Goal: Task Accomplishment & Management: Use online tool/utility

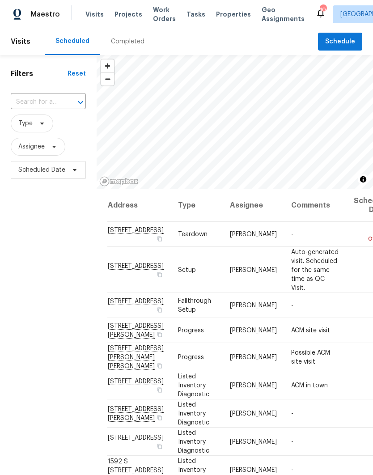
click at [193, 15] on span "Tasks" at bounding box center [195, 14] width 19 height 6
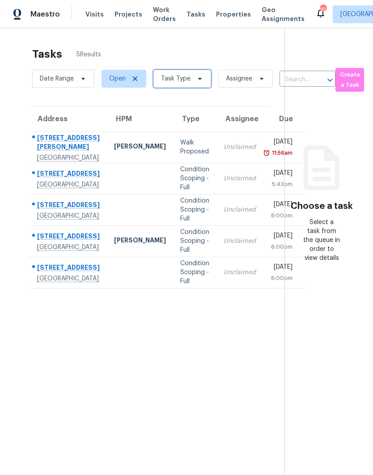
click at [197, 77] on icon at bounding box center [199, 78] width 7 height 7
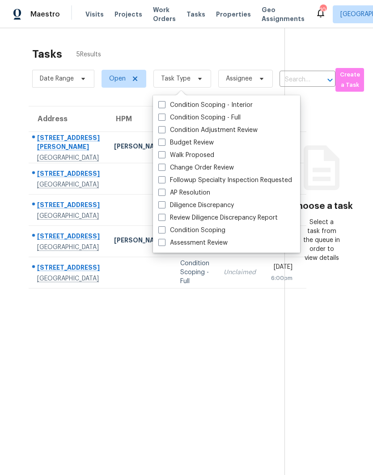
click at [200, 144] on label "Budget Review" at bounding box center [185, 142] width 55 height 9
click at [164, 144] on input "Budget Review" at bounding box center [161, 141] width 6 height 6
checkbox input "true"
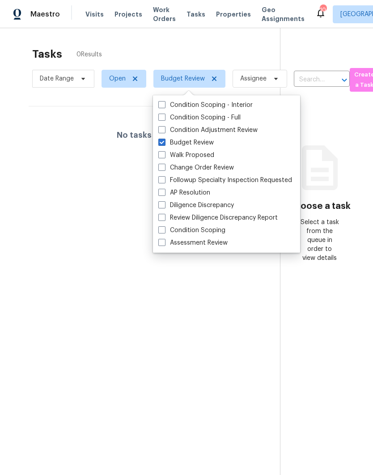
click at [211, 166] on label "Change Order Review" at bounding box center [196, 167] width 76 height 9
click at [164, 166] on input "Change Order Review" at bounding box center [161, 166] width 6 height 6
checkbox input "true"
click at [219, 150] on div "Walk Proposed" at bounding box center [227, 155] width 142 height 13
click at [173, 152] on label "Walk Proposed" at bounding box center [186, 155] width 56 height 9
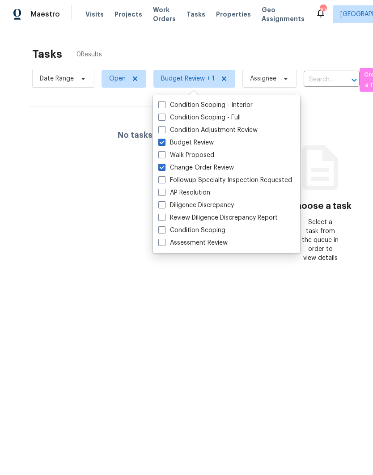
click at [164, 152] on input "Walk Proposed" at bounding box center [161, 154] width 6 height 6
checkbox input "true"
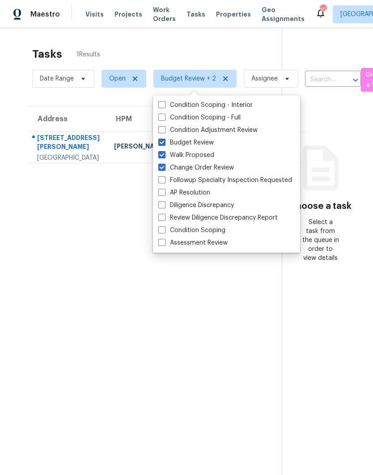
click at [50, 262] on section "Tasks 1 Results Date Range Open Budget Review + 2 Assignee ​ Create a Task Addr…" at bounding box center [147, 272] width 267 height 460
